Goal: Check status: Check status

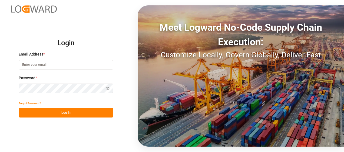
type input "[EMAIL_ADDRESS][PERSON_NAME][DOMAIN_NAME]"
drag, startPoint x: 57, startPoint y: 114, endPoint x: 57, endPoint y: 111, distance: 2.8
click at [57, 114] on button "Log In" at bounding box center [66, 112] width 95 height 9
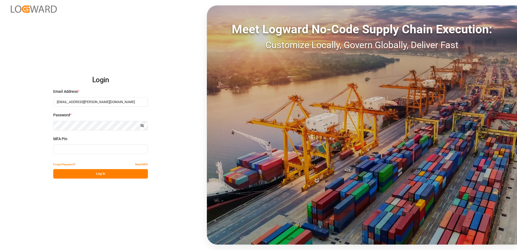
click at [84, 145] on input at bounding box center [100, 148] width 95 height 9
type input "779042"
click at [89, 152] on button "Log In" at bounding box center [100, 173] width 95 height 9
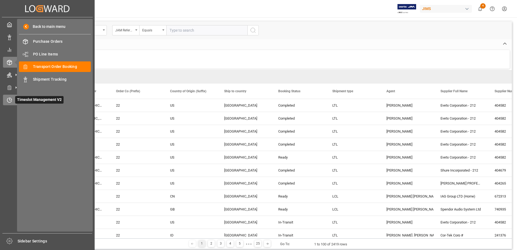
click at [24, 99] on span "Timeslot Management V2" at bounding box center [39, 100] width 48 height 8
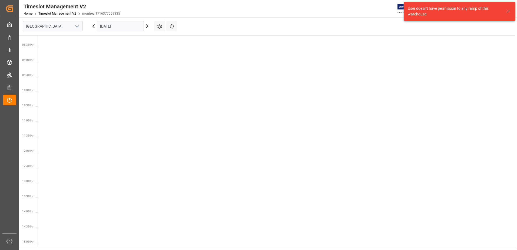
scroll to position [250, 0]
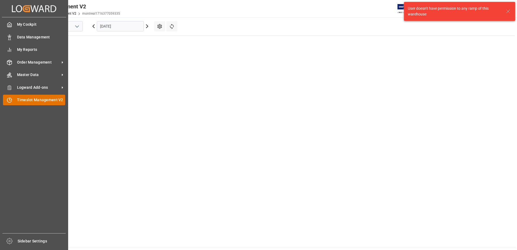
click at [45, 100] on span "Timeslot Management V2" at bounding box center [41, 100] width 48 height 6
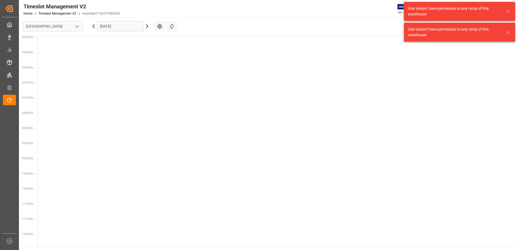
scroll to position [250, 0]
click at [77, 26] on icon "open menu" at bounding box center [77, 26] width 6 height 6
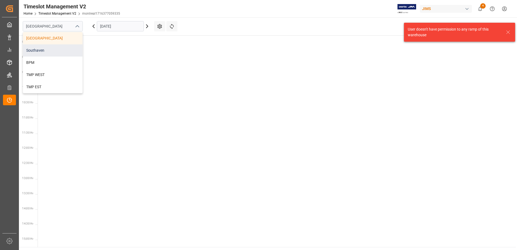
click at [50, 52] on div "Southaven" at bounding box center [52, 50] width 59 height 12
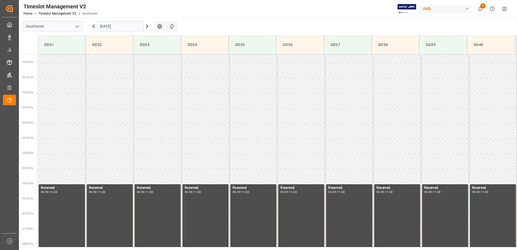
scroll to position [54, 0]
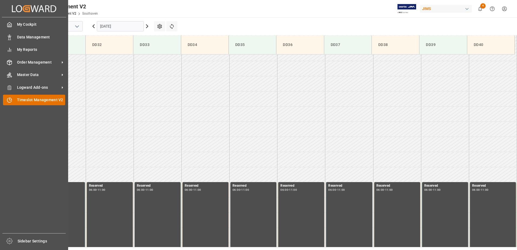
click at [29, 98] on span "Timeslot Management V2" at bounding box center [41, 100] width 48 height 6
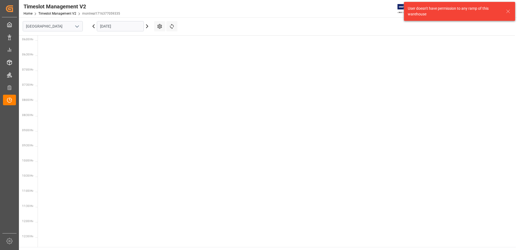
scroll to position [250, 0]
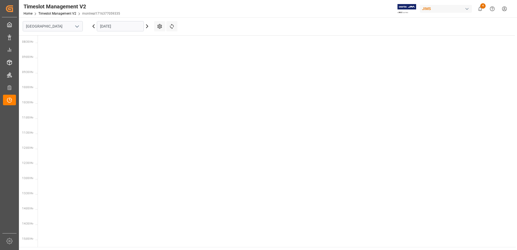
click at [77, 25] on icon "open menu" at bounding box center [77, 26] width 6 height 6
click at [58, 51] on div "Southaven" at bounding box center [52, 50] width 59 height 12
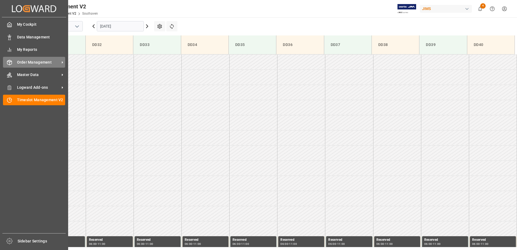
click at [28, 63] on span "Order Management" at bounding box center [38, 62] width 43 height 6
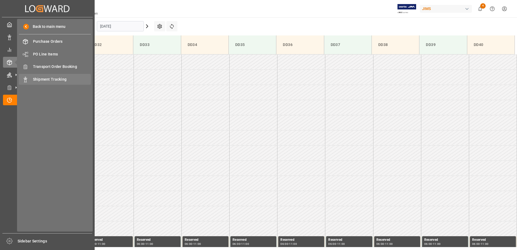
click at [55, 81] on span "Shipment Tracking" at bounding box center [62, 79] width 58 height 6
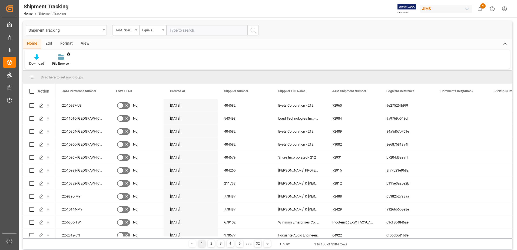
click at [83, 43] on div "View" at bounding box center [85, 43] width 16 height 9
click at [36, 61] on div "Default" at bounding box center [34, 63] width 11 height 5
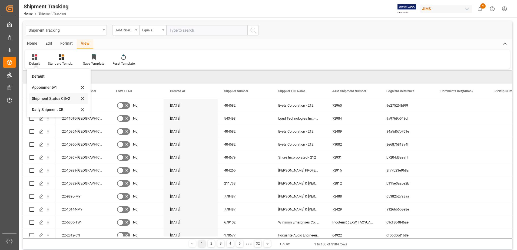
click at [56, 99] on div "Shipment Status CBv2" at bounding box center [55, 99] width 47 height 6
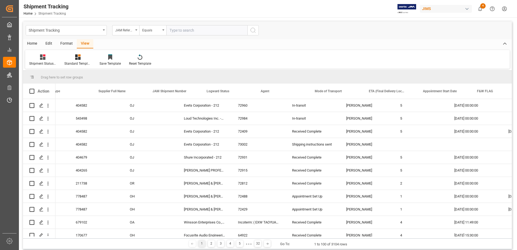
scroll to position [0, 130]
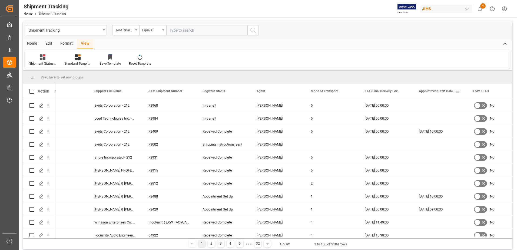
click at [343, 92] on span at bounding box center [457, 91] width 5 height 5
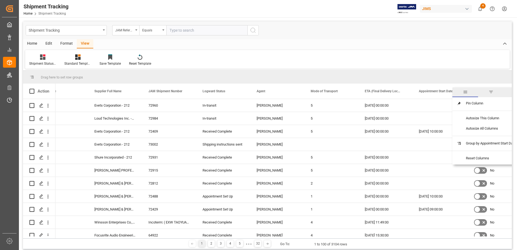
click at [343, 93] on span "filter" at bounding box center [490, 91] width 5 height 5
click at [343, 108] on span "Filtering operator" at bounding box center [505, 106] width 5 height 5
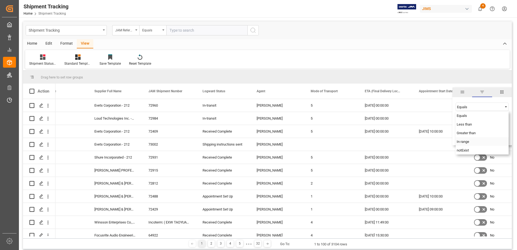
click at [343, 142] on div "In range" at bounding box center [481, 141] width 53 height 9
click at [343, 119] on input "date" at bounding box center [481, 120] width 53 height 11
type input "[DATE]"
click at [343, 133] on input "date" at bounding box center [481, 134] width 53 height 11
type input "[DATE]"
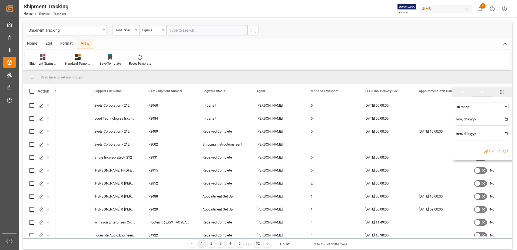
click at [343, 151] on button "Apply" at bounding box center [489, 151] width 10 height 5
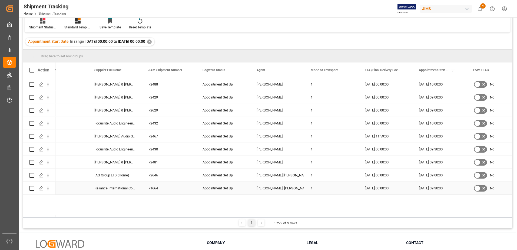
scroll to position [27, 0]
